Goal: Task Accomplishment & Management: Complete application form

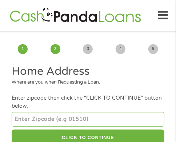
scroll to position [36, 0]
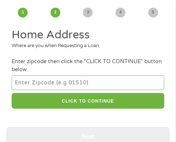
click at [47, 84] on input "number" at bounding box center [88, 82] width 153 height 15
type input "48217"
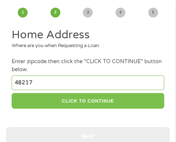
click at [73, 99] on button "CLICK TO CONTINUE" at bounding box center [88, 101] width 153 height 16
type input "48217"
type input "[GEOGRAPHIC_DATA]"
select select "[US_STATE]"
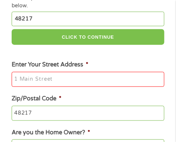
scroll to position [109, 0]
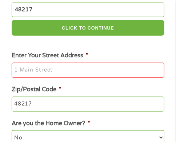
click at [37, 72] on input "Enter Your Street Address *" at bounding box center [88, 70] width 153 height 15
type input "[STREET_ADDRESS][PERSON_NAME]"
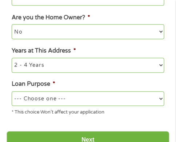
scroll to position [219, 0]
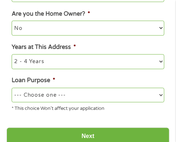
click at [62, 96] on select "--- Choose one --- Pay Bills Debt Consolidation Home Improvement Major Purchase…" at bounding box center [88, 95] width 153 height 15
select select "other"
click at [12, 89] on select "--- Choose one --- Pay Bills Debt Consolidation Home Improvement Major Purchase…" at bounding box center [88, 95] width 153 height 15
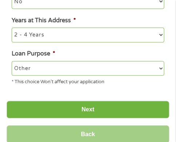
scroll to position [255, 0]
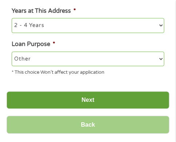
click at [68, 97] on input "Next" at bounding box center [88, 100] width 163 height 18
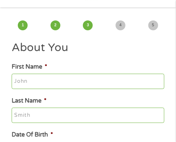
scroll to position [0, 0]
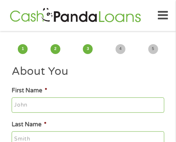
click at [28, 103] on input "First Name *" at bounding box center [88, 104] width 153 height 15
type input "[PERSON_NAME]"
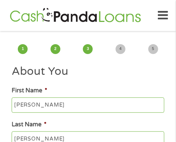
type input "[EMAIL_ADDRESS][DOMAIN_NAME]"
type input "9512032225"
select select "[US_STATE]"
type input "[PHONE_NUMBER]"
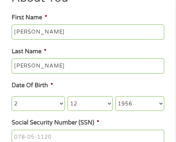
scroll to position [109, 0]
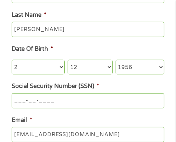
click at [25, 102] on input "___-__-____" at bounding box center [88, 100] width 153 height 15
type input "572-94-4603"
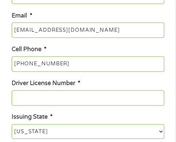
scroll to position [255, 0]
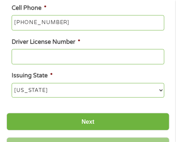
click at [24, 59] on input "Driver License Number *" at bounding box center [88, 56] width 153 height 15
type input "j"
type input "J900000744710"
click at [160, 93] on select "[US_STATE] [US_STATE] [US_STATE] [US_STATE] [US_STATE] [US_STATE] [US_STATE] [U…" at bounding box center [88, 90] width 153 height 15
select select "[US_STATE]"
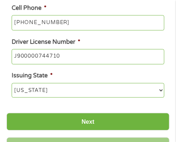
click at [12, 86] on select "[US_STATE] [US_STATE] [US_STATE] [US_STATE] [US_STATE] [US_STATE] [US_STATE] [U…" at bounding box center [88, 90] width 153 height 15
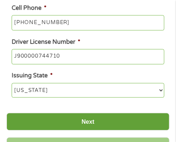
click at [92, 126] on input "Next" at bounding box center [88, 122] width 163 height 18
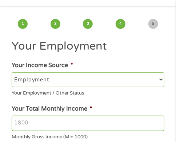
scroll to position [36, 0]
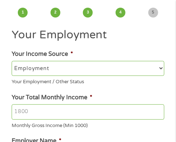
click at [160, 67] on select "--- Choose one --- Employment [DEMOGRAPHIC_DATA] Benefits" at bounding box center [88, 68] width 153 height 15
select select "benefits"
click at [12, 61] on select "--- Choose one --- Employment [DEMOGRAPHIC_DATA] Benefits" at bounding box center [88, 68] width 153 height 15
type input "Other"
type input "[PHONE_NUMBER]"
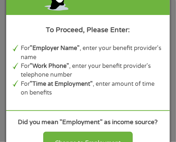
scroll to position [328, 0]
